Goal: Find specific page/section: Find specific page/section

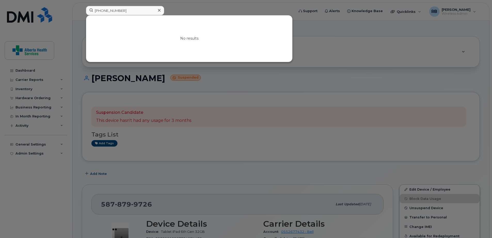
click at [82, 6] on div "587-590-4784 No results" at bounding box center [188, 11] width 213 height 11
click at [123, 11] on input "587-590-4784" at bounding box center [125, 10] width 78 height 9
drag, startPoint x: 72, startPoint y: 6, endPoint x: 29, endPoint y: -1, distance: 44.1
type input "7804056748"
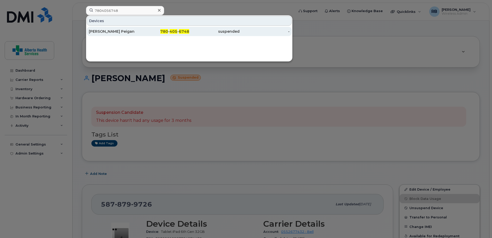
click at [174, 31] on span "405" at bounding box center [173, 31] width 8 height 5
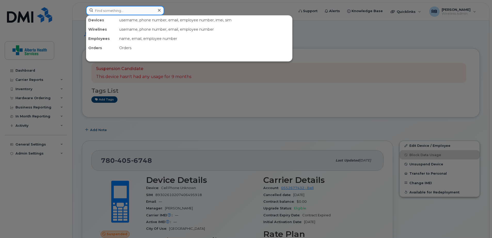
click at [116, 11] on input at bounding box center [125, 10] width 78 height 9
paste input "[PHONE_NUMBER]"
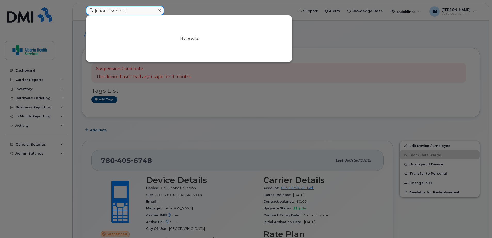
drag, startPoint x: 122, startPoint y: 12, endPoint x: 10, endPoint y: -3, distance: 113.0
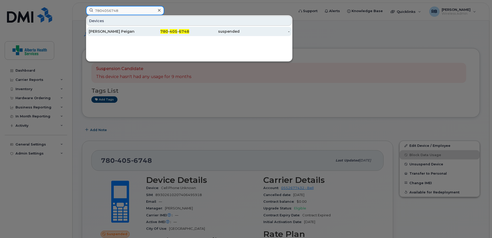
type input "7804056748"
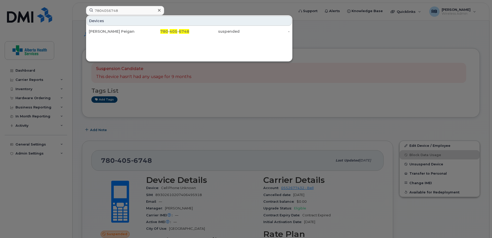
drag, startPoint x: 134, startPoint y: 33, endPoint x: 139, endPoint y: 3, distance: 30.5
click at [134, 33] on div "[PERSON_NAME] Peigan" at bounding box center [114, 31] width 50 height 5
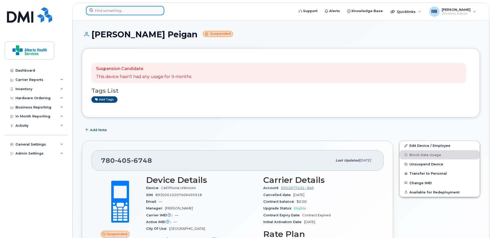
click at [121, 11] on input at bounding box center [125, 10] width 78 height 9
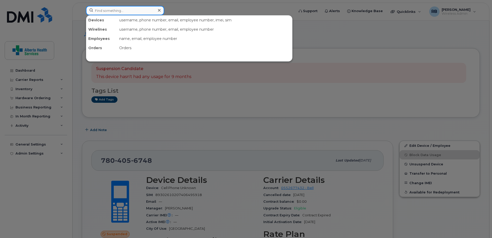
paste input "HX9VC7LVX6"
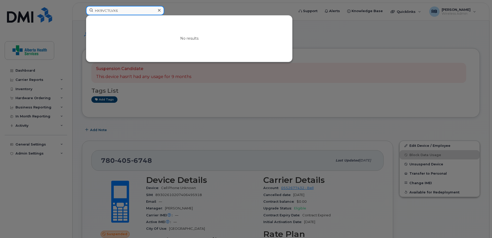
drag, startPoint x: 119, startPoint y: 11, endPoint x: 91, endPoint y: 9, distance: 27.4
click at [91, 9] on input "HX9VC7LVX6" at bounding box center [125, 10] width 78 height 9
paste input "Samantha Yanosik"
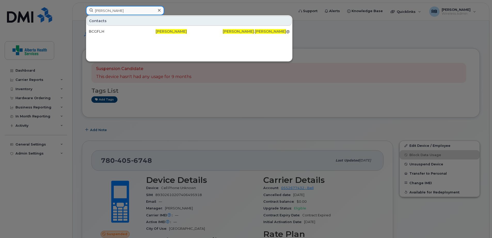
click at [139, 12] on input "Samantha Yanosik" at bounding box center [125, 10] width 78 height 9
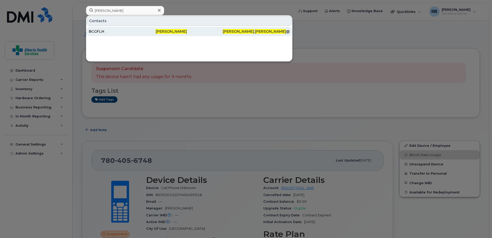
click at [134, 28] on div "BCGFLH" at bounding box center [122, 31] width 67 height 9
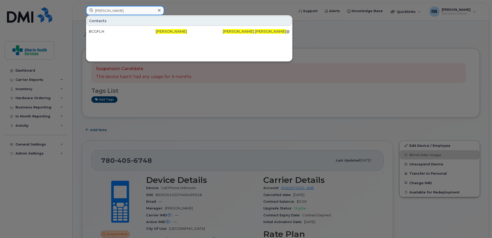
drag, startPoint x: 116, startPoint y: 11, endPoint x: -13, endPoint y: -9, distance: 130.4
paste input ".Yanosik@albertahealthservices.ca"
type input "Samantha.Yanosik@albertahealthservices.ca"
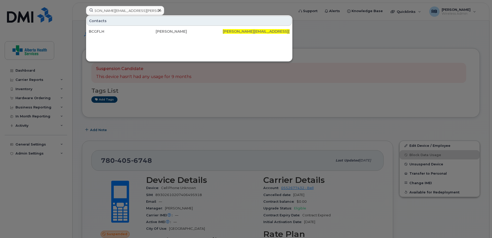
scroll to position [0, 0]
click at [113, 10] on input "Samantha.Yanosik@albertahealthservices.ca" at bounding box center [125, 10] width 78 height 9
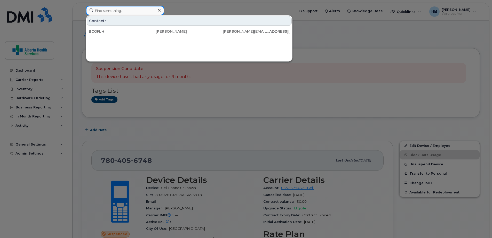
paste input "HX9VC7LVX6"
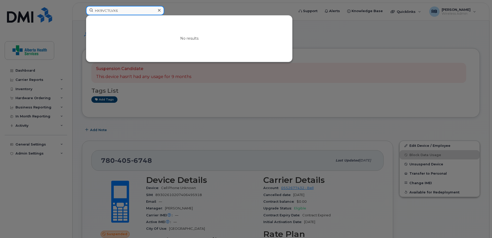
drag, startPoint x: 125, startPoint y: 10, endPoint x: 36, endPoint y: 1, distance: 90.2
click at [82, 6] on div "HX9VC7LVX6 No results" at bounding box center [188, 11] width 213 height 11
paste input "403-913-5624"
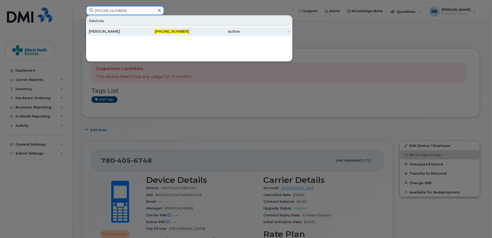
type input "403-913-5624"
click at [143, 30] on div "403-913-5624" at bounding box center [164, 31] width 50 height 5
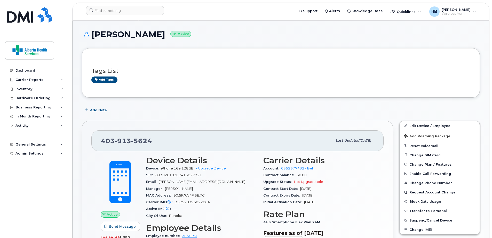
scroll to position [77, 0]
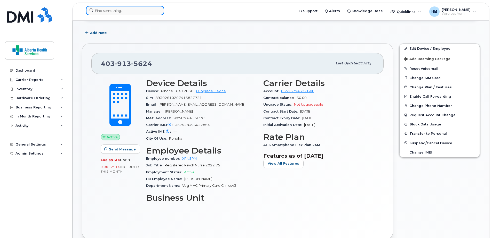
click at [119, 10] on input at bounding box center [125, 10] width 78 height 9
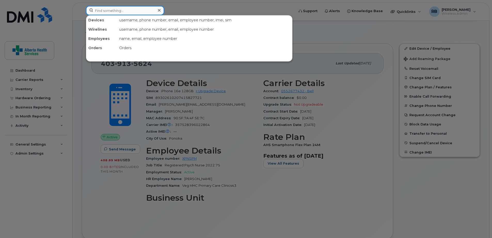
paste input "[PERSON_NAME]"
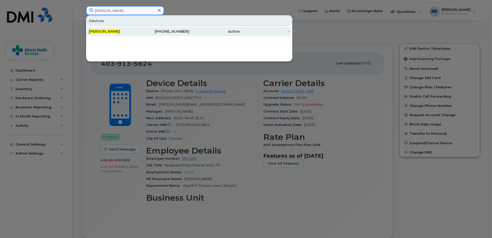
type input "[PERSON_NAME]"
click at [161, 32] on div "[PHONE_NUMBER]" at bounding box center [164, 31] width 50 height 5
